Goal: Task Accomplishment & Management: Manage account settings

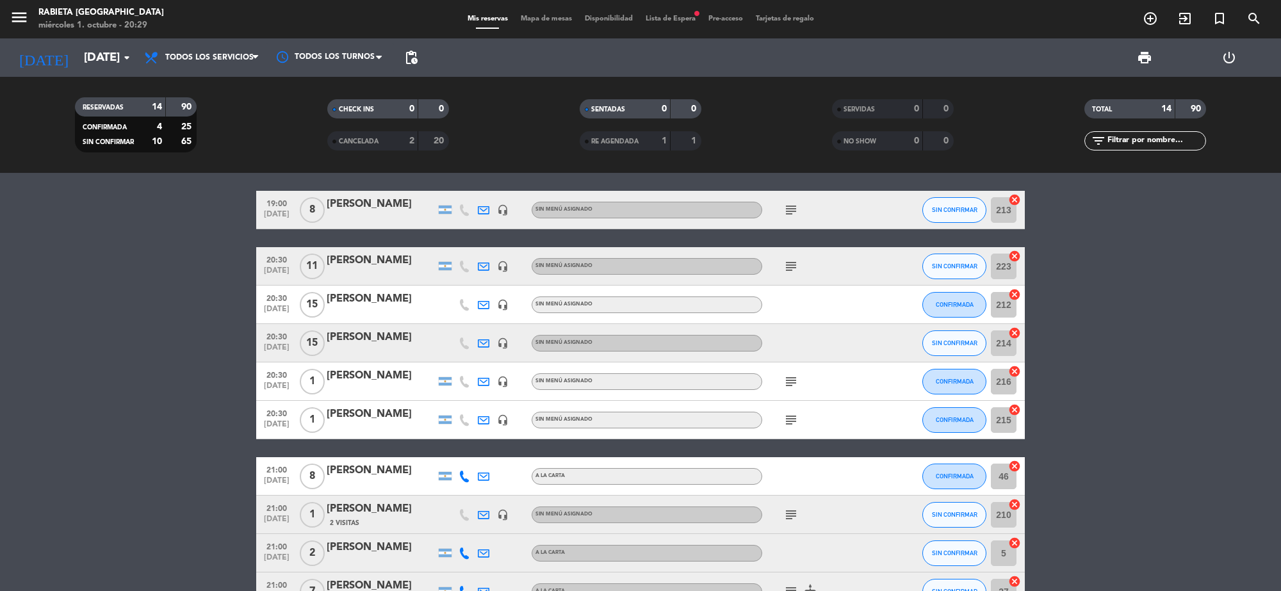
scroll to position [282, 0]
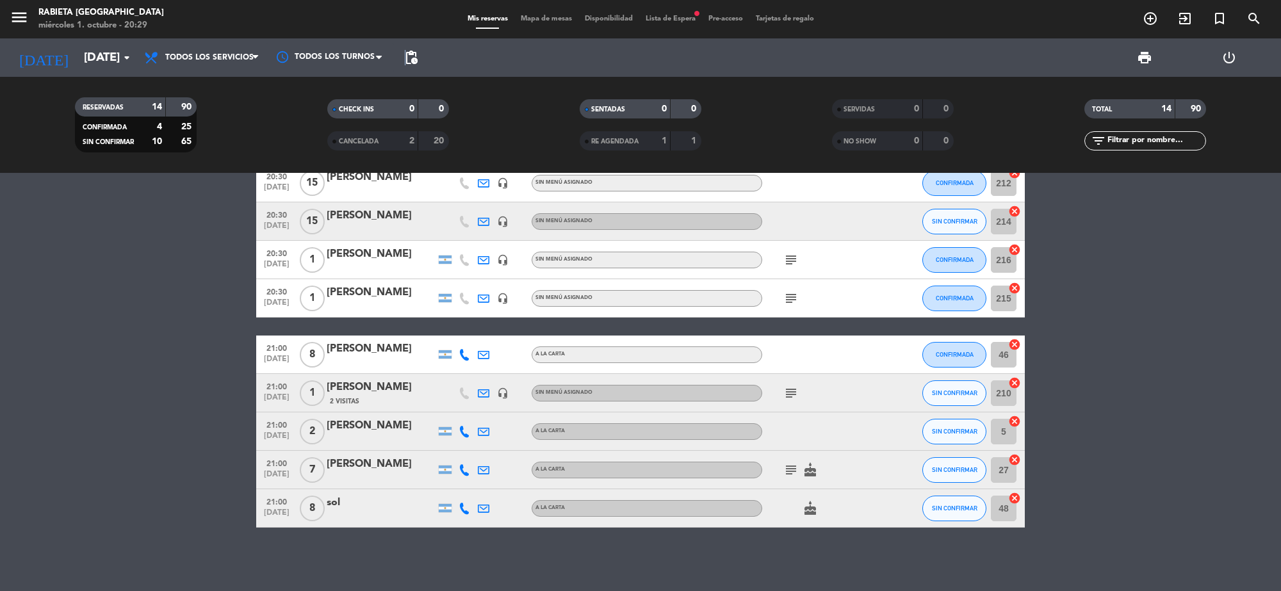
click at [405, 50] on span "pending_actions" at bounding box center [411, 57] width 15 height 15
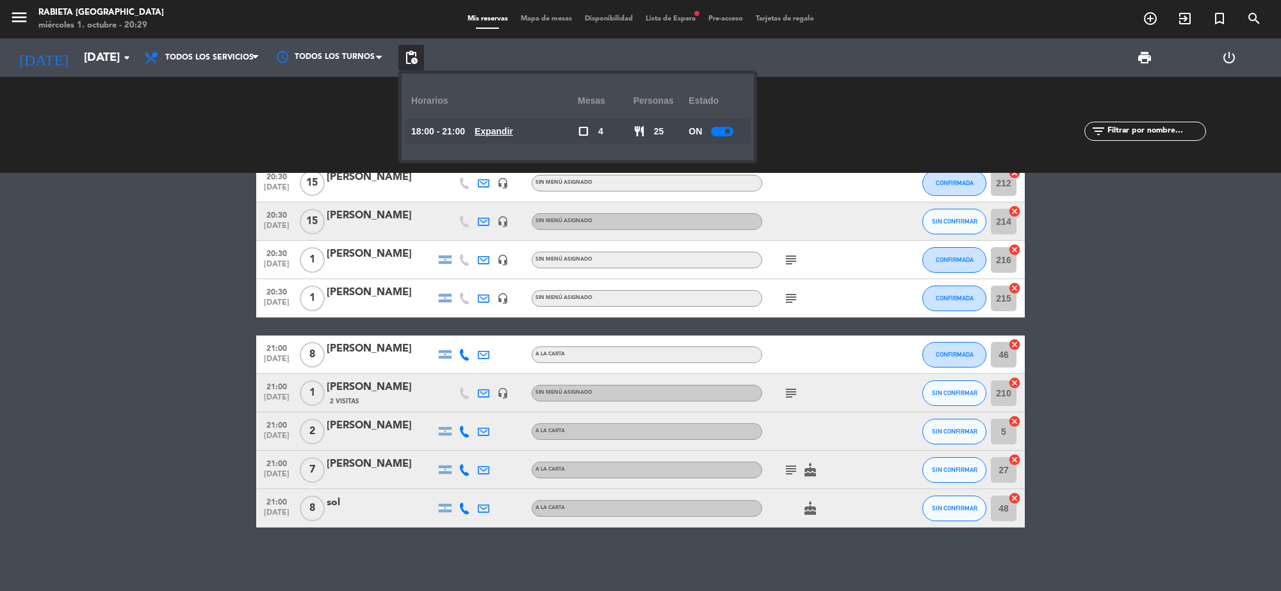
click at [731, 135] on div at bounding box center [722, 132] width 22 height 10
click at [731, 135] on div at bounding box center [727, 132] width 22 height 10
click at [801, 97] on div "SERVIDAS 0 0 NO SHOW 0 0" at bounding box center [893, 125] width 252 height 70
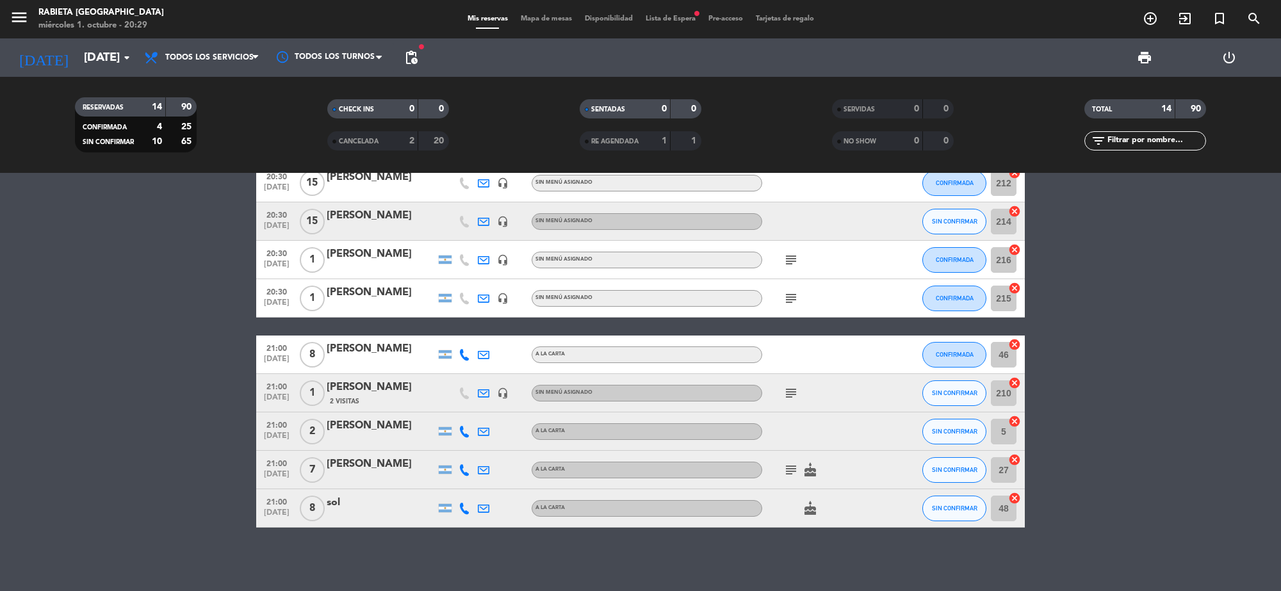
click at [413, 65] on span "pending_actions" at bounding box center [411, 58] width 26 height 26
click at [395, 50] on div "[DATE] [DATE] arrow_drop_down Todos los servicios Almuerzo Cena Todos los servi…" at bounding box center [640, 57] width 1281 height 38
click at [402, 51] on span "pending_actions" at bounding box center [411, 58] width 26 height 26
click at [417, 58] on span "pending_actions" at bounding box center [411, 57] width 15 height 15
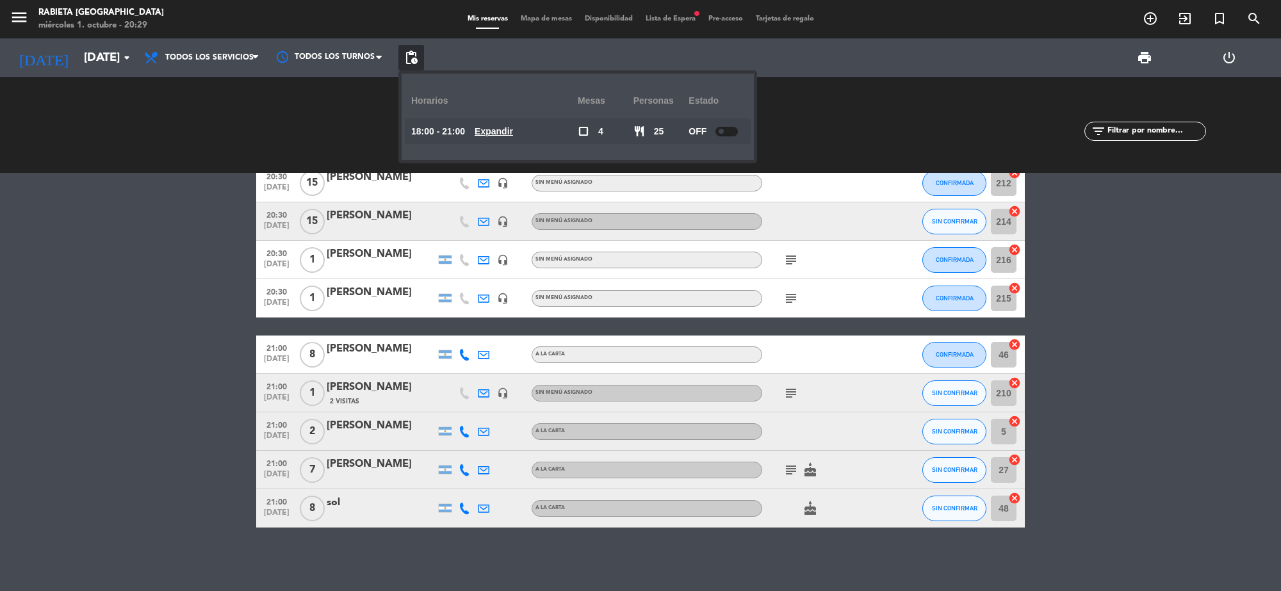
click at [733, 129] on div at bounding box center [727, 132] width 22 height 10
click at [815, 100] on div "SERVIDAS 0 0 NO SHOW 0 0" at bounding box center [893, 125] width 252 height 70
